Goal: Transaction & Acquisition: Obtain resource

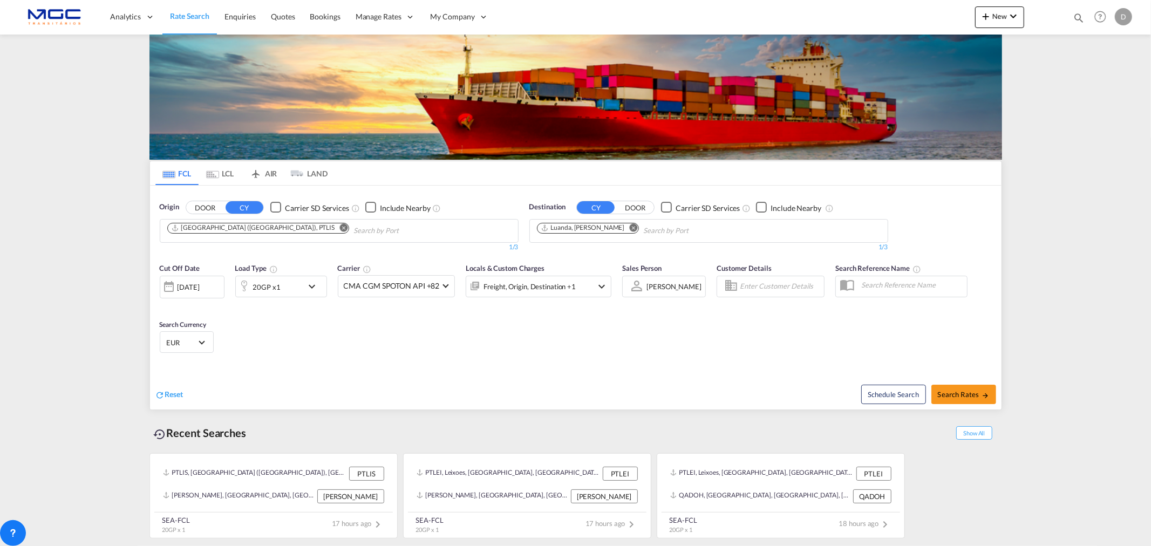
click at [340, 228] on md-icon "Remove" at bounding box center [344, 227] width 8 height 8
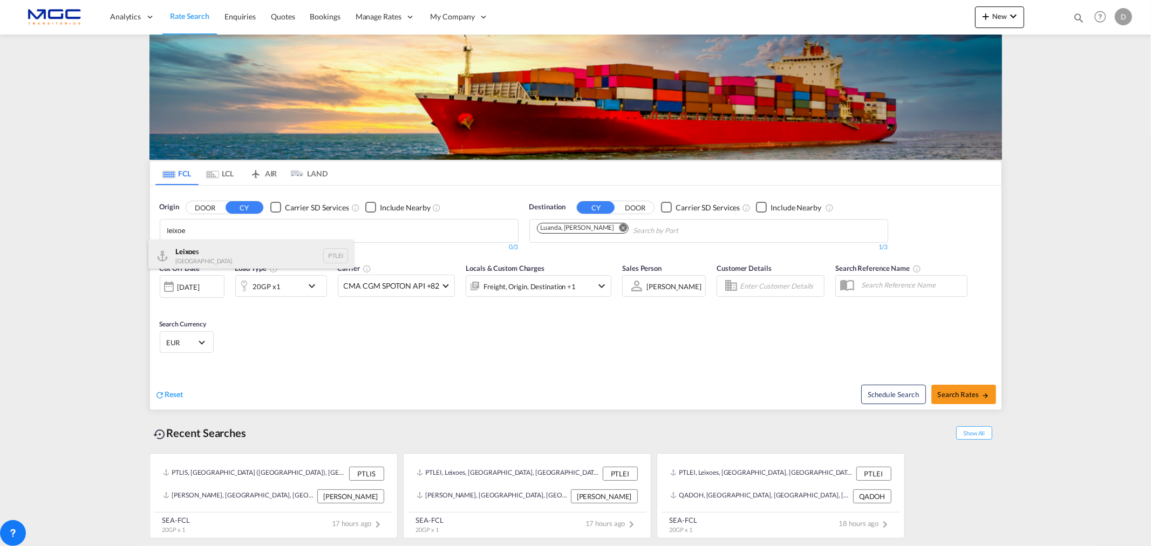
type input "leixoe"
click at [219, 258] on div "Leixoe s Portugal PTLEI" at bounding box center [250, 256] width 205 height 32
click at [630, 228] on md-icon "Remove" at bounding box center [634, 227] width 8 height 8
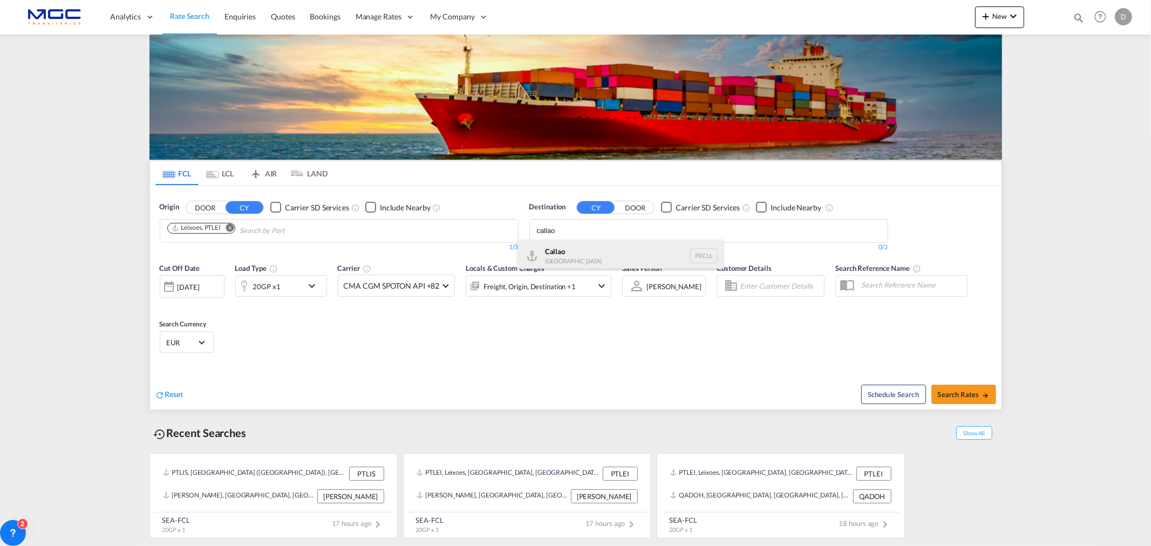
type input "callao"
click at [586, 260] on div "Callao [GEOGRAPHIC_DATA] PECLL" at bounding box center [620, 256] width 205 height 32
click at [288, 287] on div "20GP x1" at bounding box center [269, 286] width 67 height 22
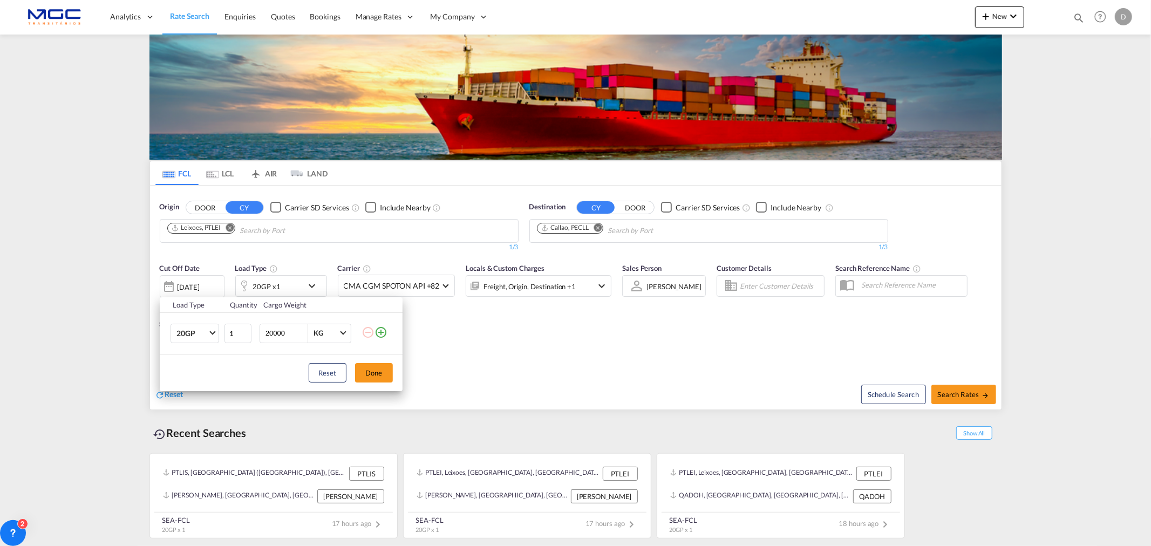
click at [379, 328] on md-icon "icon-plus-circle-outline" at bounding box center [381, 332] width 13 height 13
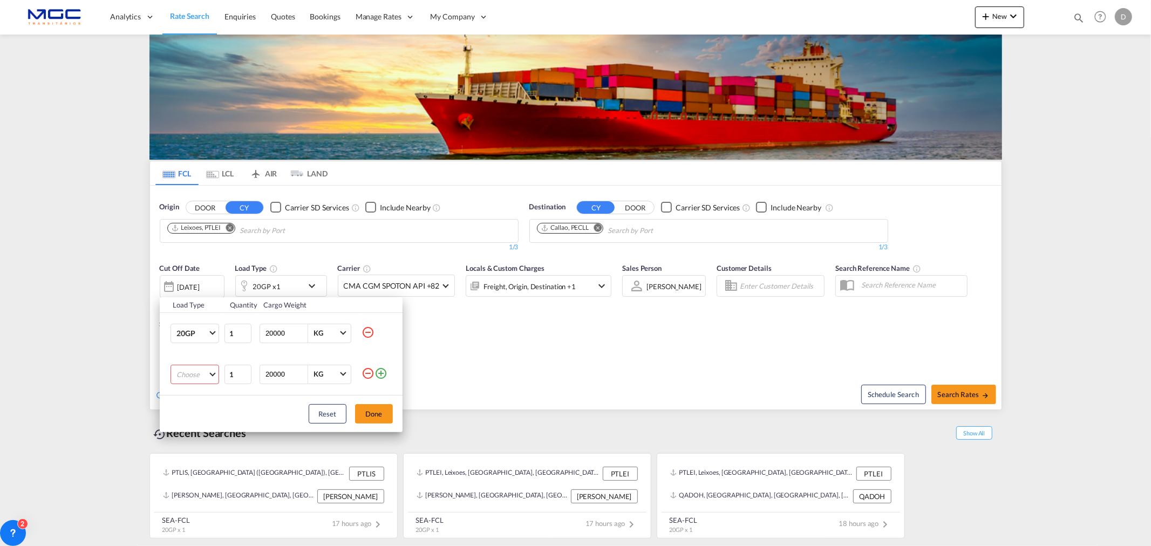
click at [203, 379] on md-select "Choose 20GP 40GP 40HC 45HC 20RE 40RE 40HR 20OT 40OT 20FR 40FR 40NR 20NR 45S 20T…" at bounding box center [195, 374] width 49 height 19
click at [199, 423] on md-option "40HC" at bounding box center [203, 427] width 73 height 26
click at [378, 413] on button "Done" at bounding box center [374, 413] width 38 height 19
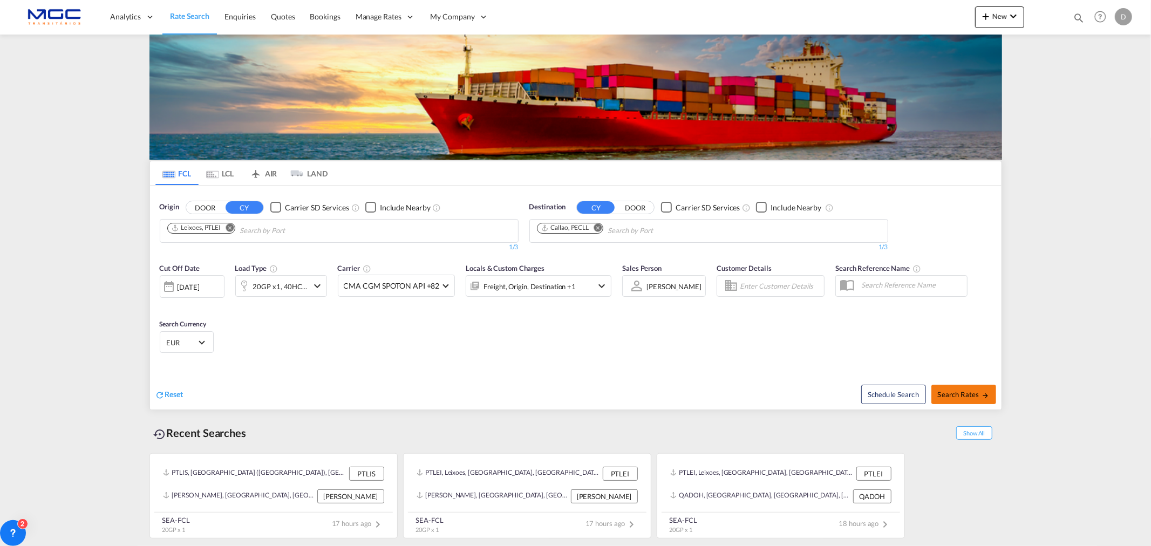
click at [970, 394] on span "Search Rates" at bounding box center [964, 394] width 52 height 9
type input "PTLEI to PECLL / [DATE]"
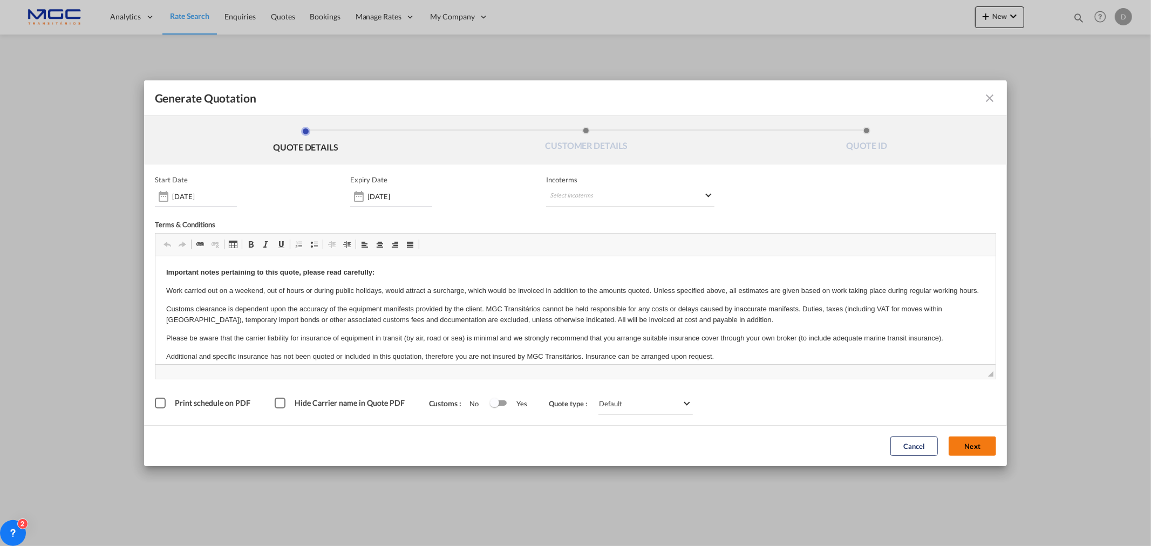
click at [986, 445] on button "Next" at bounding box center [973, 446] width 48 height 19
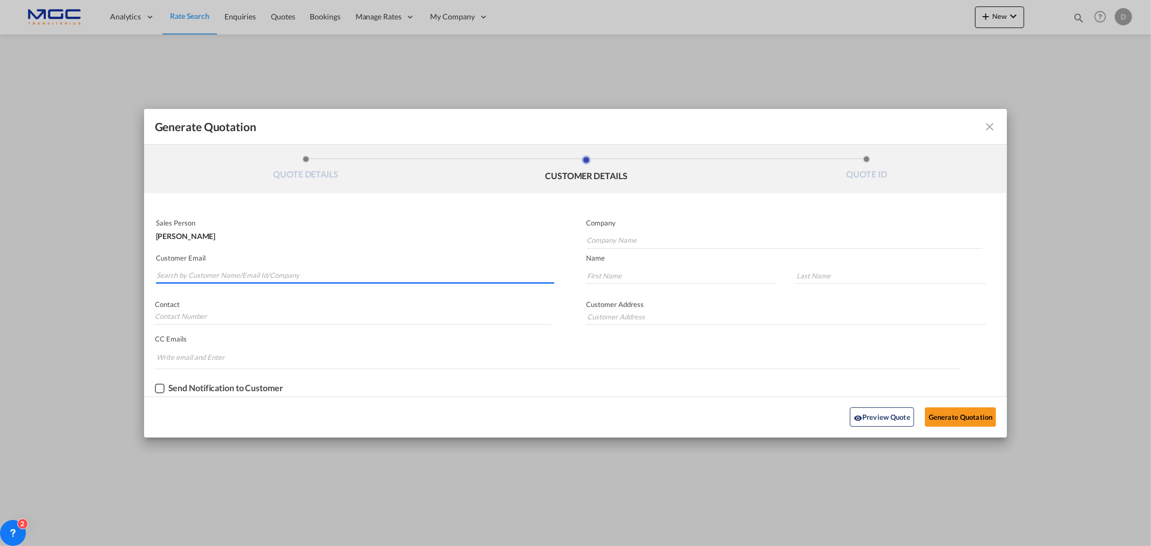
click at [216, 269] on input "Search by Customer Name/Email Id/Company" at bounding box center [356, 276] width 398 height 16
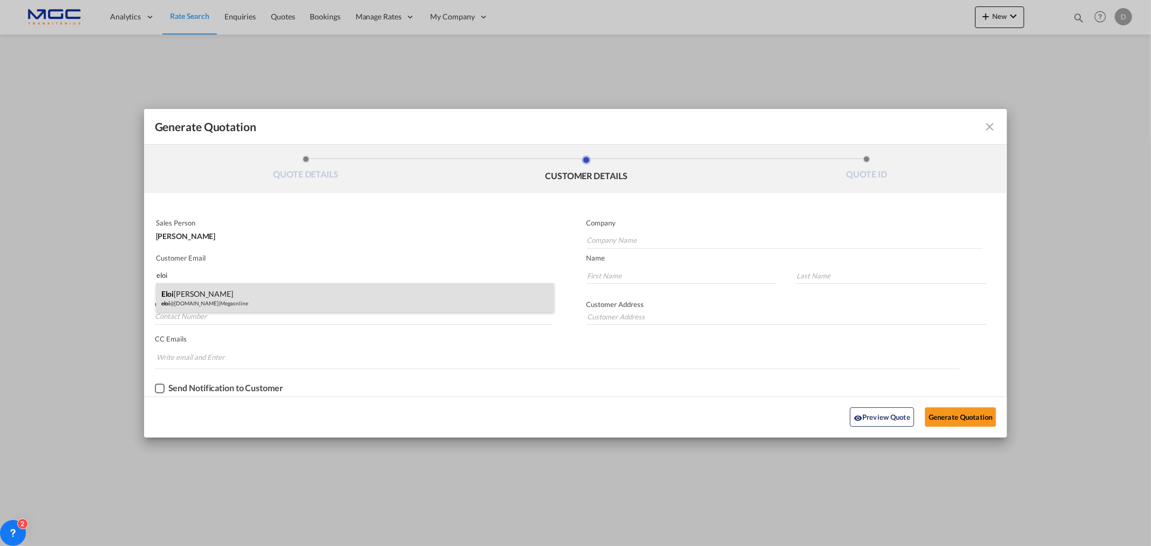
type input "eloi"
click at [262, 300] on div "[PERSON_NAME] eloi @[DOMAIN_NAME] | Megaonline" at bounding box center [355, 297] width 398 height 29
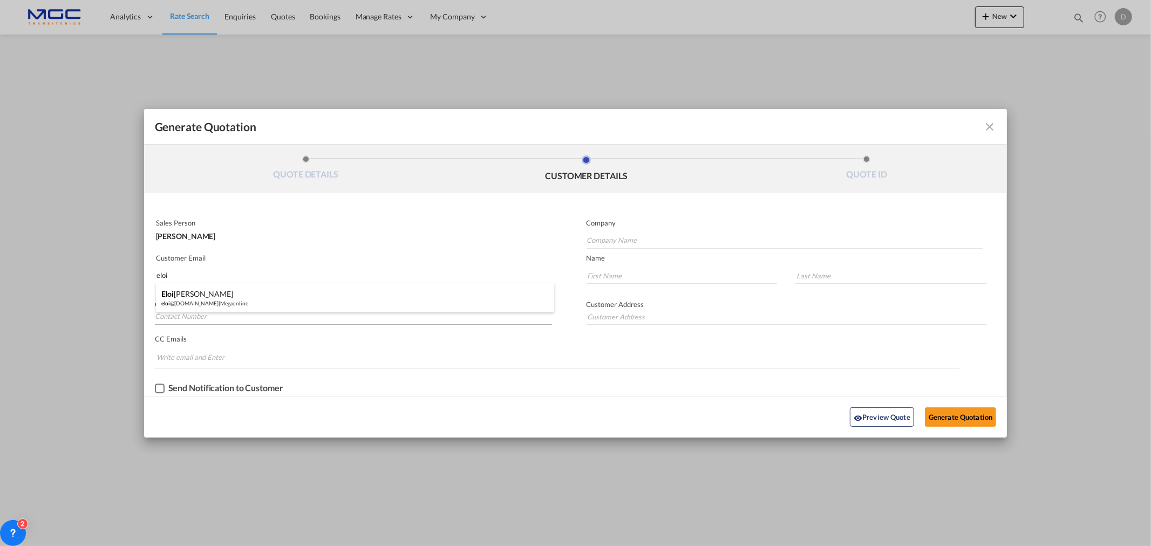
type input "Megaonline"
type input "[EMAIL_ADDRESS][DOMAIN_NAME]"
type input "Eloi"
type input "[PERSON_NAME]"
click at [951, 417] on button "Generate Quotation" at bounding box center [960, 417] width 71 height 19
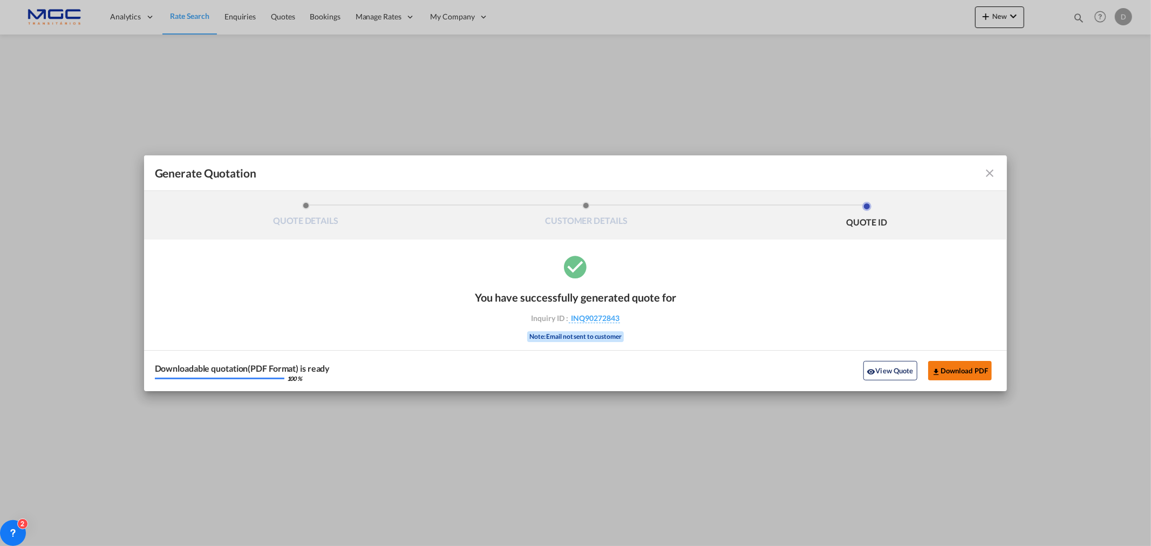
click at [963, 371] on button "Download PDF" at bounding box center [961, 370] width 64 height 19
click at [991, 174] on md-icon "icon-close fg-AAA8AD cursor m-0" at bounding box center [990, 173] width 13 height 13
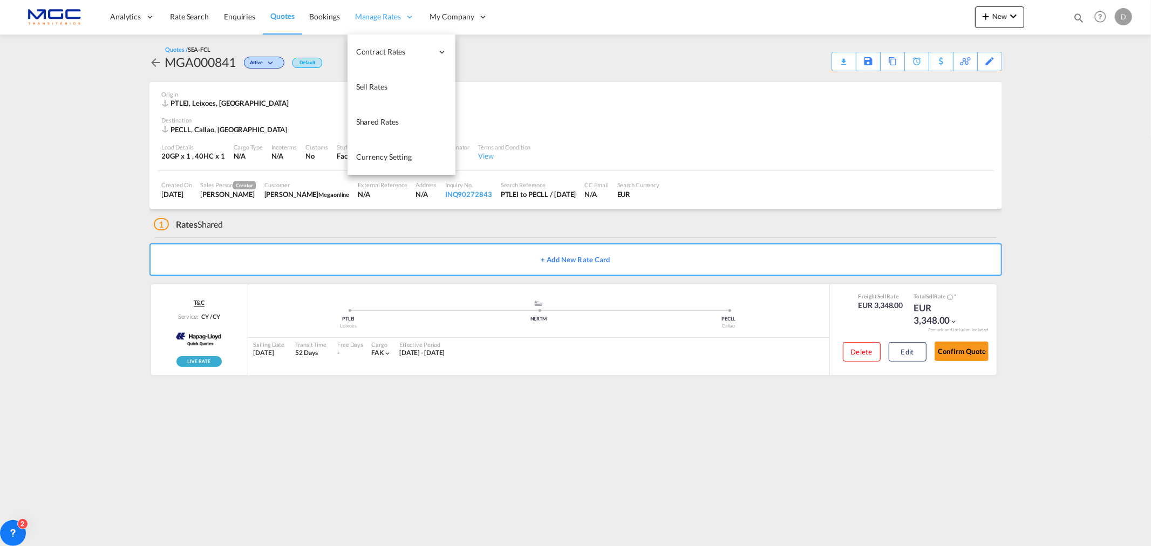
click at [373, 18] on span "Manage Rates" at bounding box center [378, 16] width 46 height 11
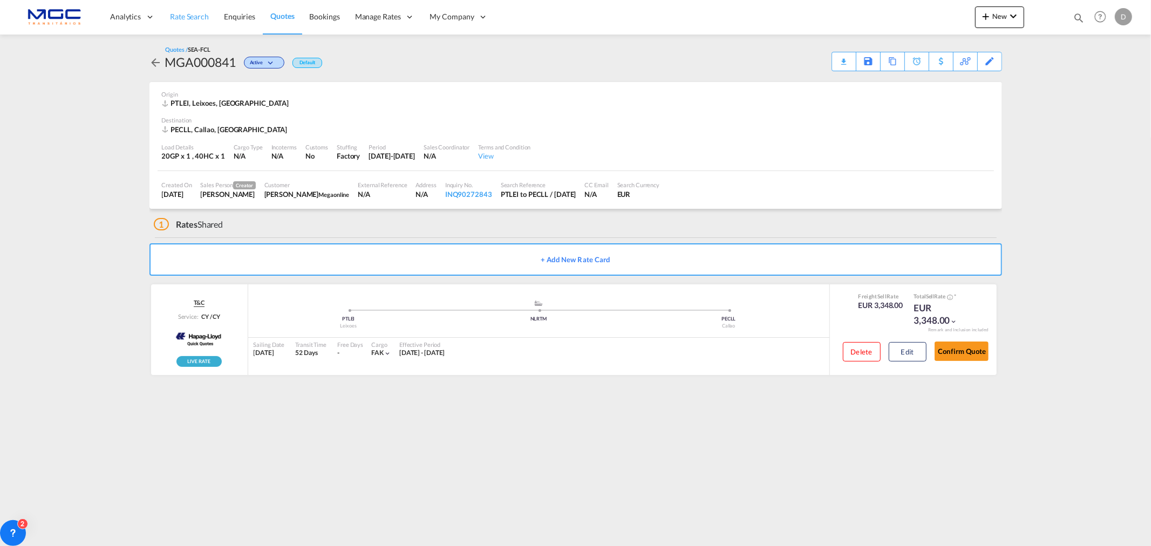
click at [194, 22] on link "Rate Search" at bounding box center [189, 16] width 54 height 35
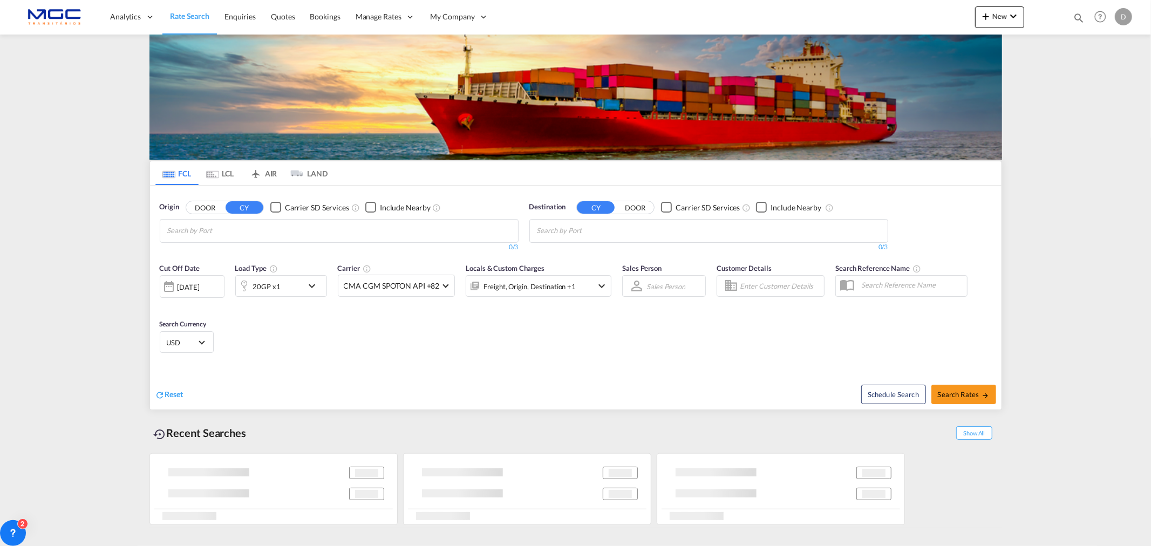
click at [308, 230] on md-chips at bounding box center [339, 231] width 358 height 23
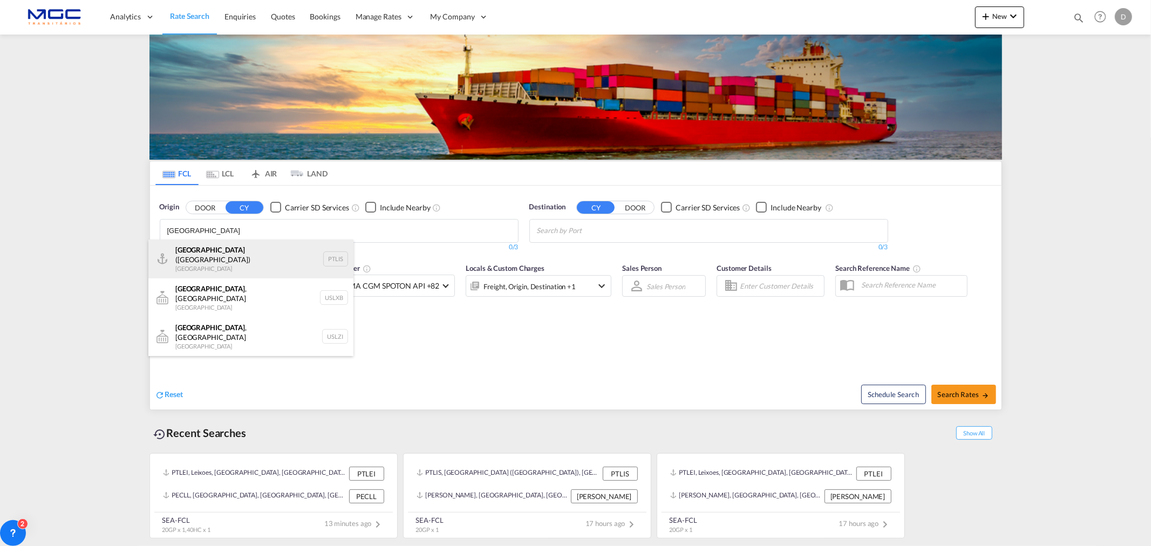
type input "[GEOGRAPHIC_DATA]"
drag, startPoint x: 225, startPoint y: 261, endPoint x: 340, endPoint y: 258, distance: 115.0
click at [225, 261] on div "[GEOGRAPHIC_DATA] ([GEOGRAPHIC_DATA]) [GEOGRAPHIC_DATA] PTLIS" at bounding box center [250, 259] width 205 height 39
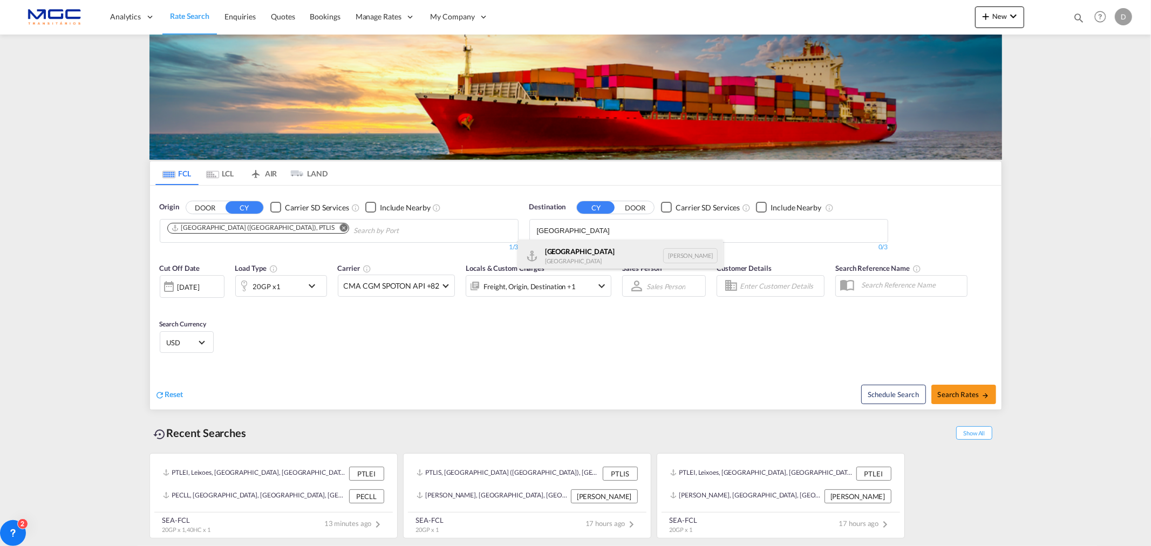
type input "[GEOGRAPHIC_DATA]"
click at [590, 256] on div "Luanda [GEOGRAPHIC_DATA] [PERSON_NAME]" at bounding box center [620, 256] width 205 height 32
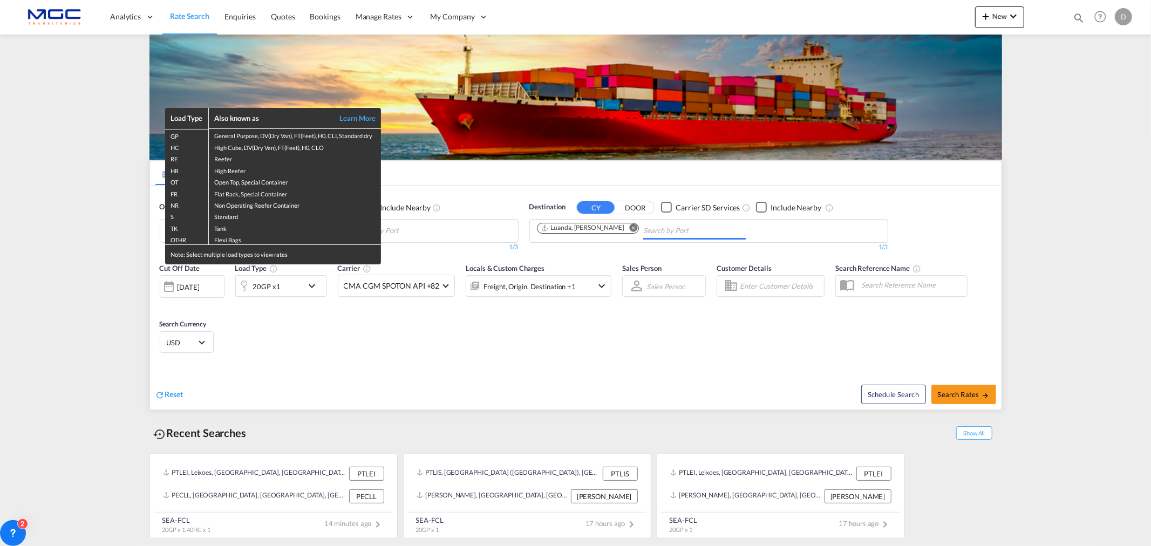
click at [968, 391] on div "Load Type Also known as Learn More GP General Purpose, DV(Dry Van), FT(Feet), H…" at bounding box center [575, 273] width 1151 height 546
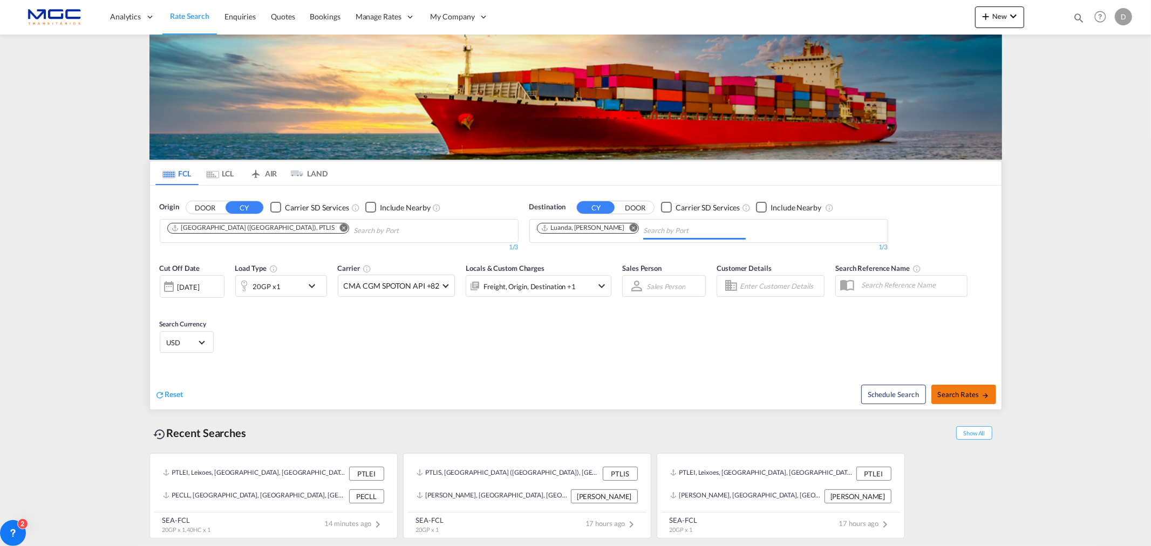
click at [968, 391] on span "Search Rates" at bounding box center [964, 394] width 52 height 9
type input "PTLIS to [PERSON_NAME] / [DATE]"
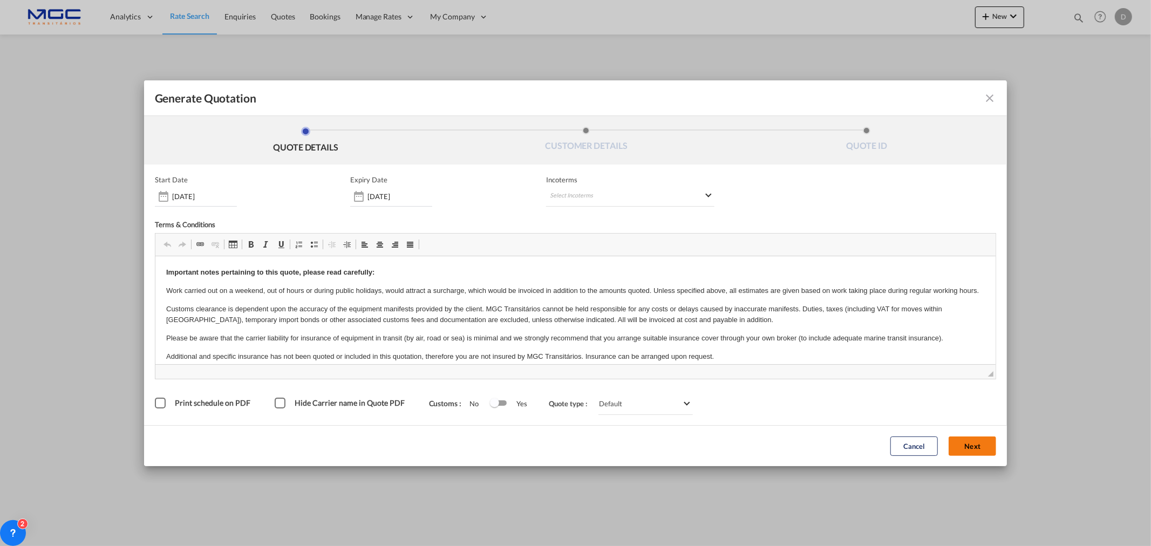
click at [981, 449] on button "Next" at bounding box center [973, 446] width 48 height 19
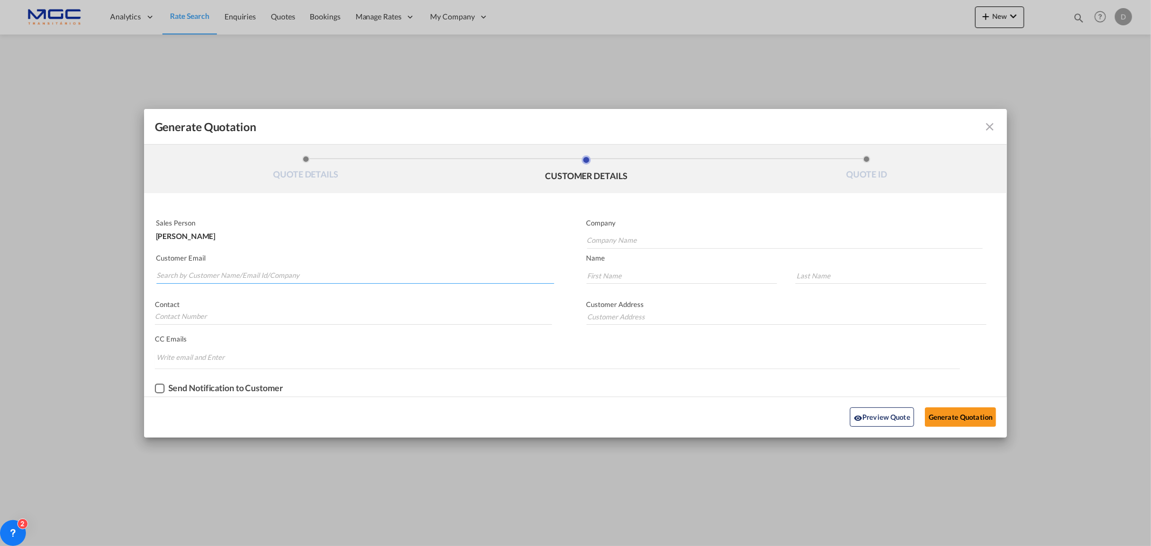
drag, startPoint x: 182, startPoint y: 268, endPoint x: 195, endPoint y: 272, distance: 13.9
click at [182, 268] on input "Search by Customer Name/Email Id/Company" at bounding box center [356, 276] width 398 height 16
paste input "[EMAIL_ADDRESS][DOMAIN_NAME]"
type input "[EMAIL_ADDRESS][DOMAIN_NAME]"
click at [622, 241] on input "Company Name" at bounding box center [785, 241] width 396 height 16
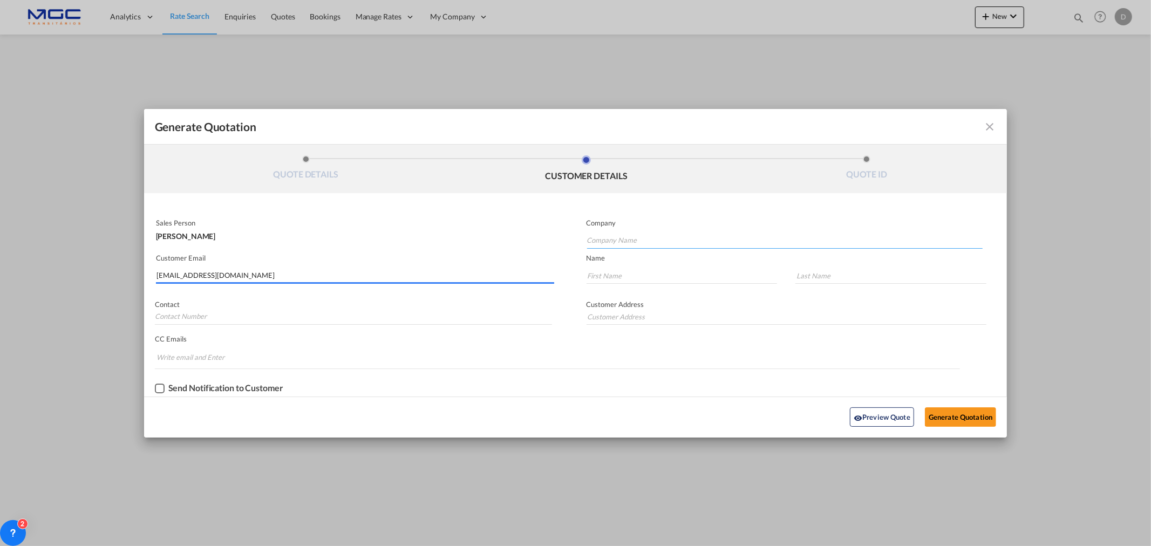
paste input "TRAVERSE GLOBAL SHIPPING L.L.C"
type input "TRAVERSE GLOBAL SHIPPING L.L.C"
click at [636, 273] on input "Generate QuotationQUOTE ..." at bounding box center [682, 276] width 191 height 16
type input "."
click at [862, 276] on input "Generate QuotationQUOTE ..." at bounding box center [891, 276] width 191 height 16
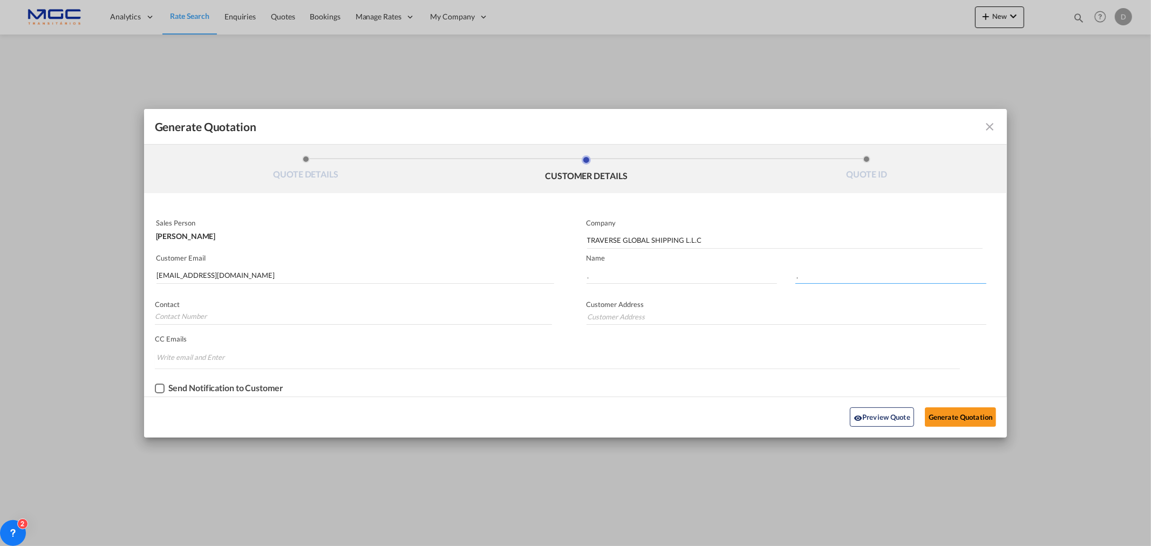
type input "."
click at [952, 427] on div "Preview Quote Generate Quotation" at bounding box center [576, 418] width 853 height 30
click at [959, 414] on button "Generate Quotation" at bounding box center [960, 417] width 71 height 19
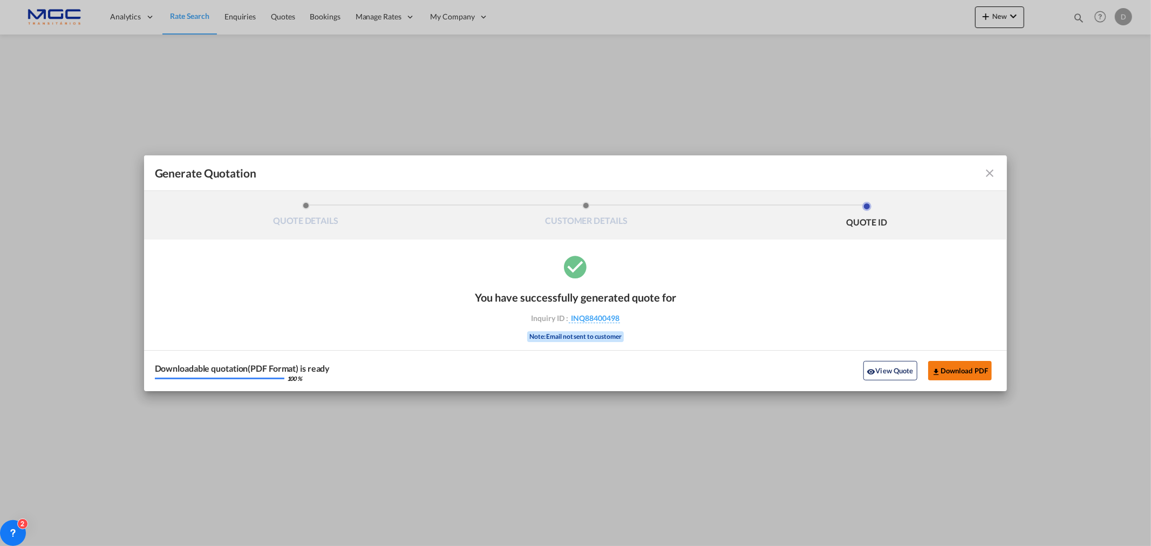
click at [954, 367] on button "Download PDF" at bounding box center [961, 370] width 64 height 19
